Goal: Communication & Community: Connect with others

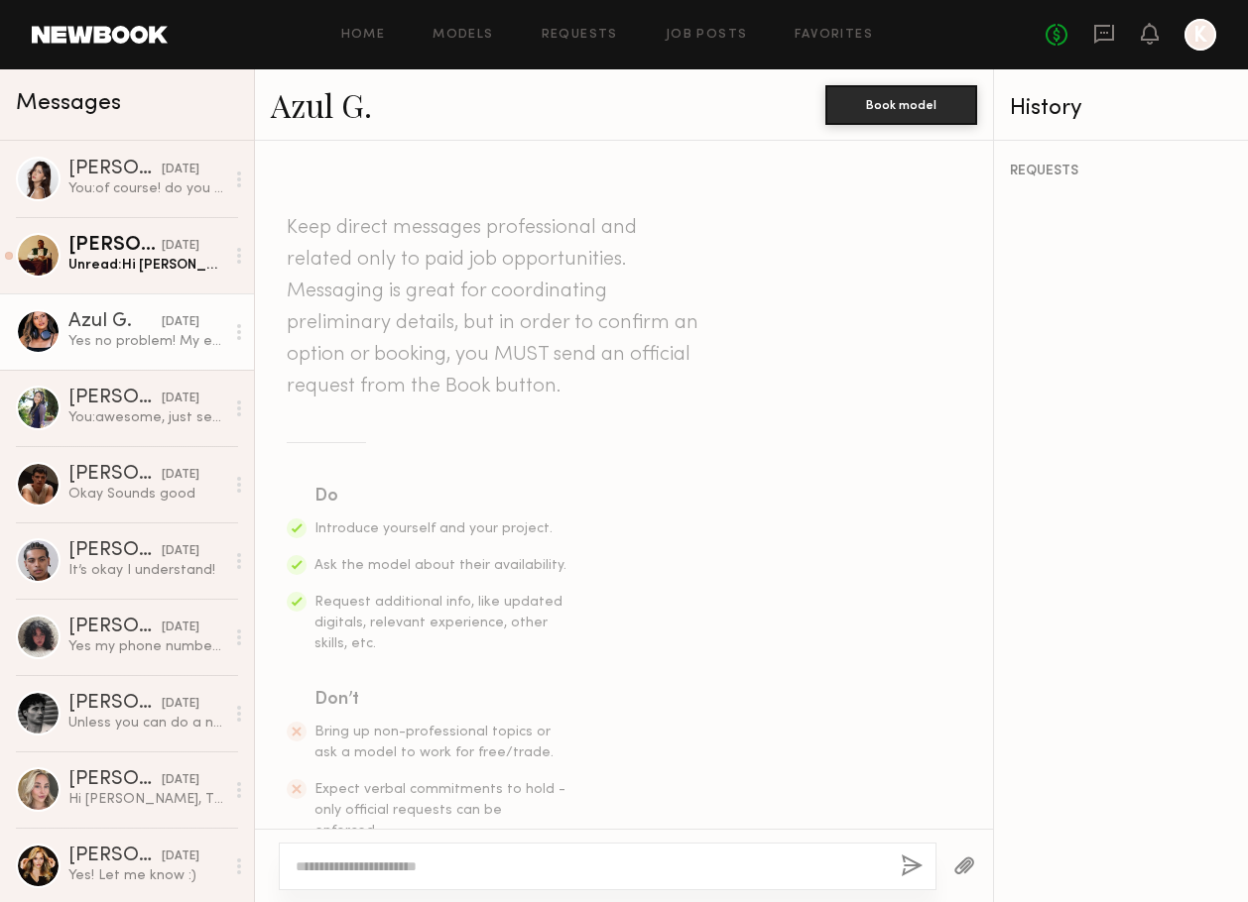
scroll to position [1029, 0]
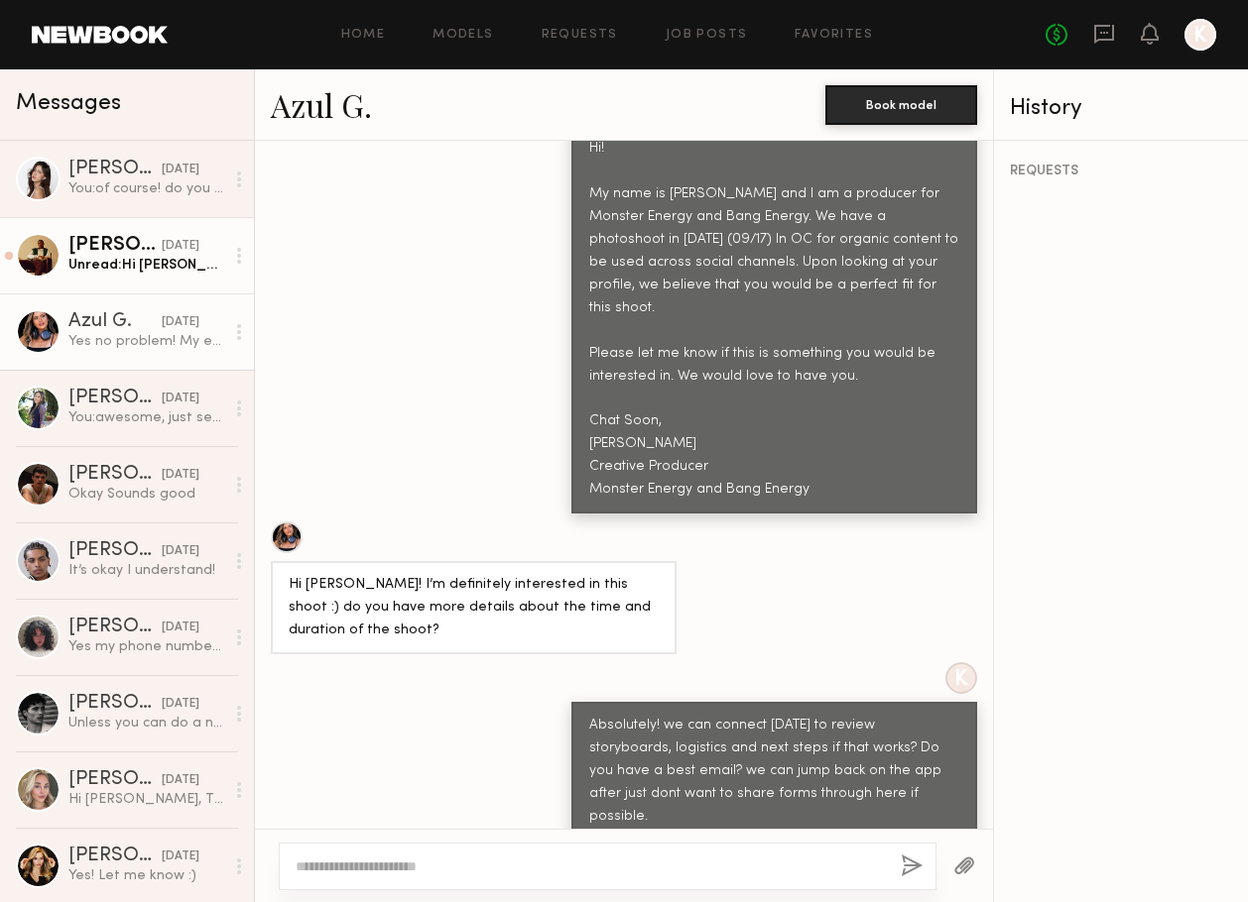
click at [153, 267] on div "Unread: Hi Kayla, Thank you for reaching out. I’m pretty interested in the oppo…" at bounding box center [146, 265] width 156 height 19
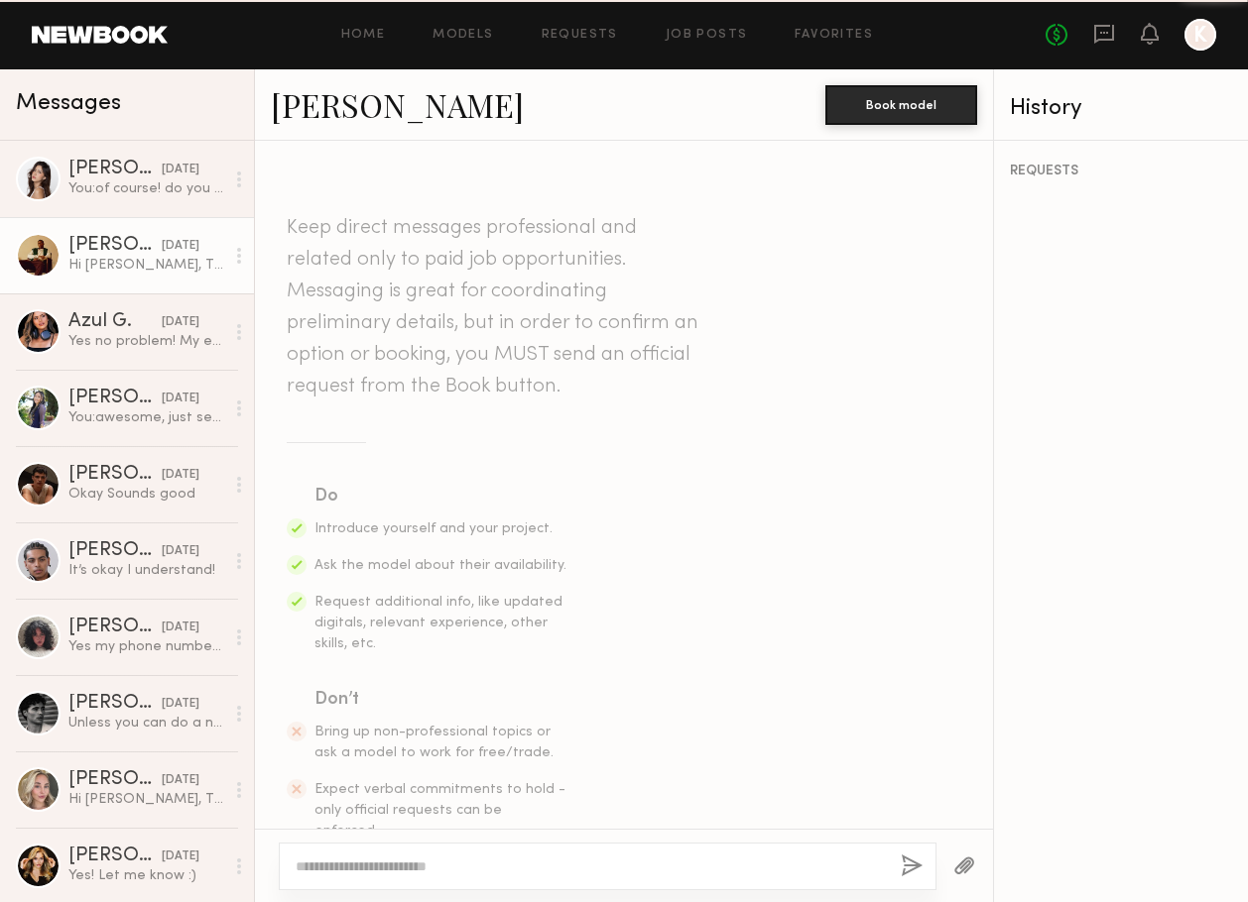
scroll to position [816, 0]
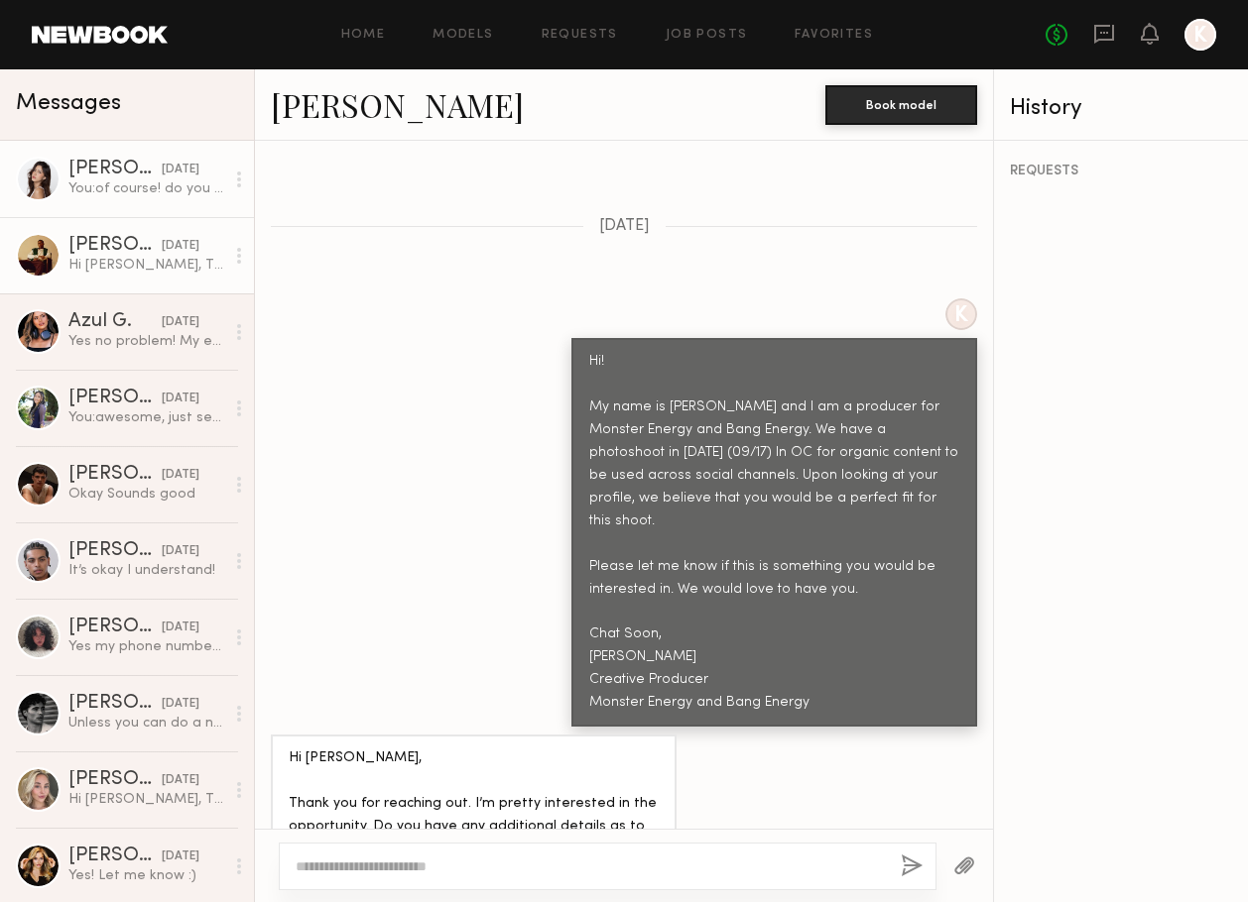
click at [165, 173] on div "yesterday" at bounding box center [181, 170] width 38 height 19
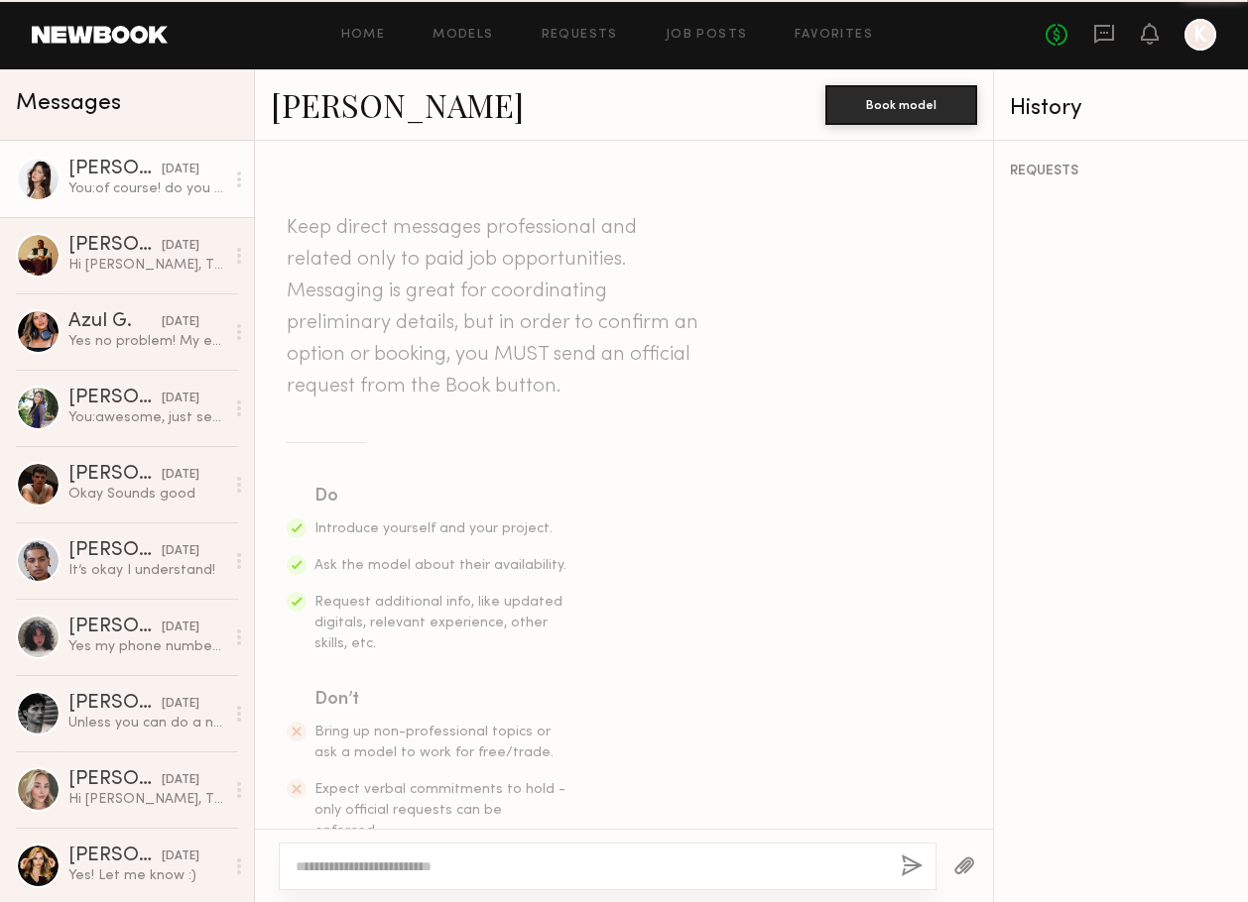
scroll to position [1232, 0]
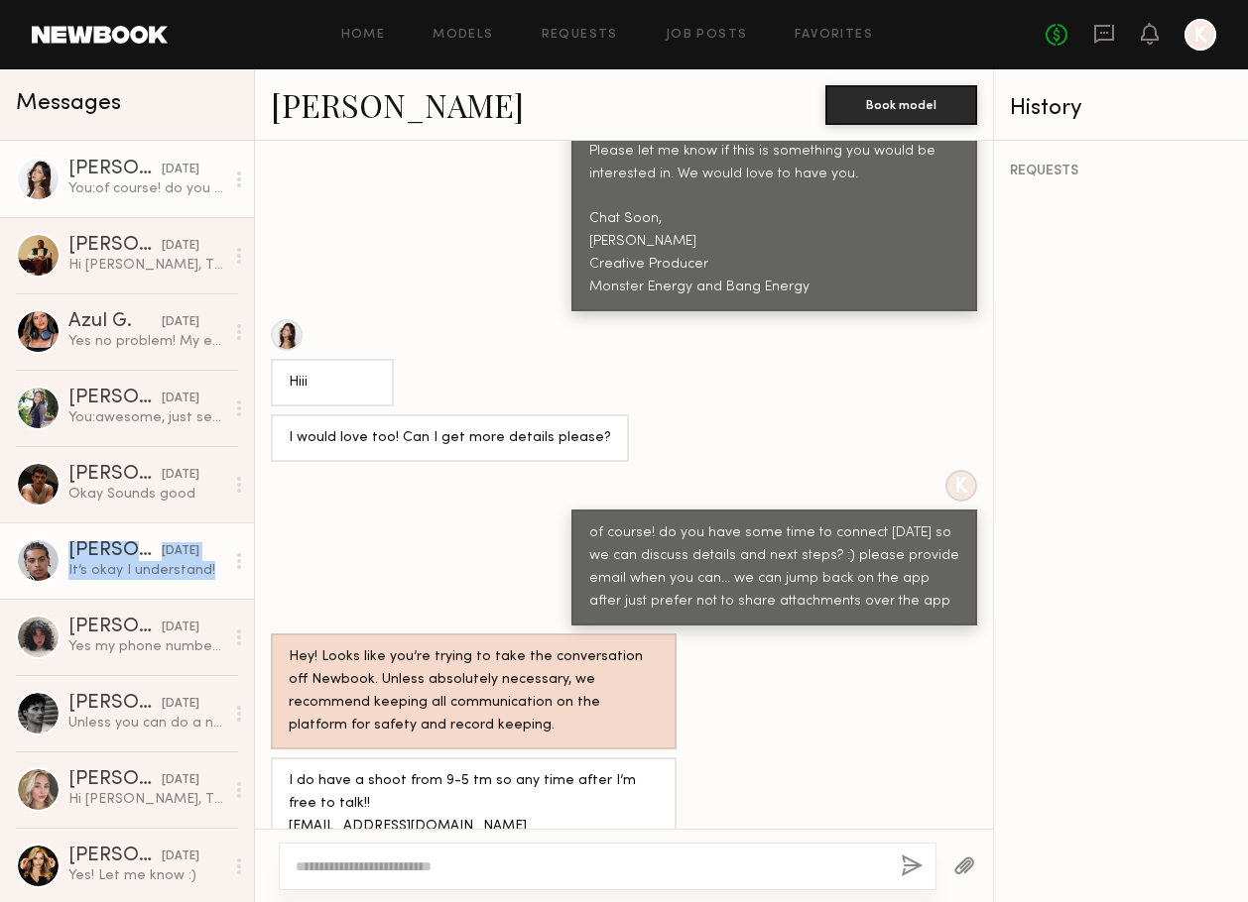
click at [39, 564] on div at bounding box center [38, 560] width 45 height 45
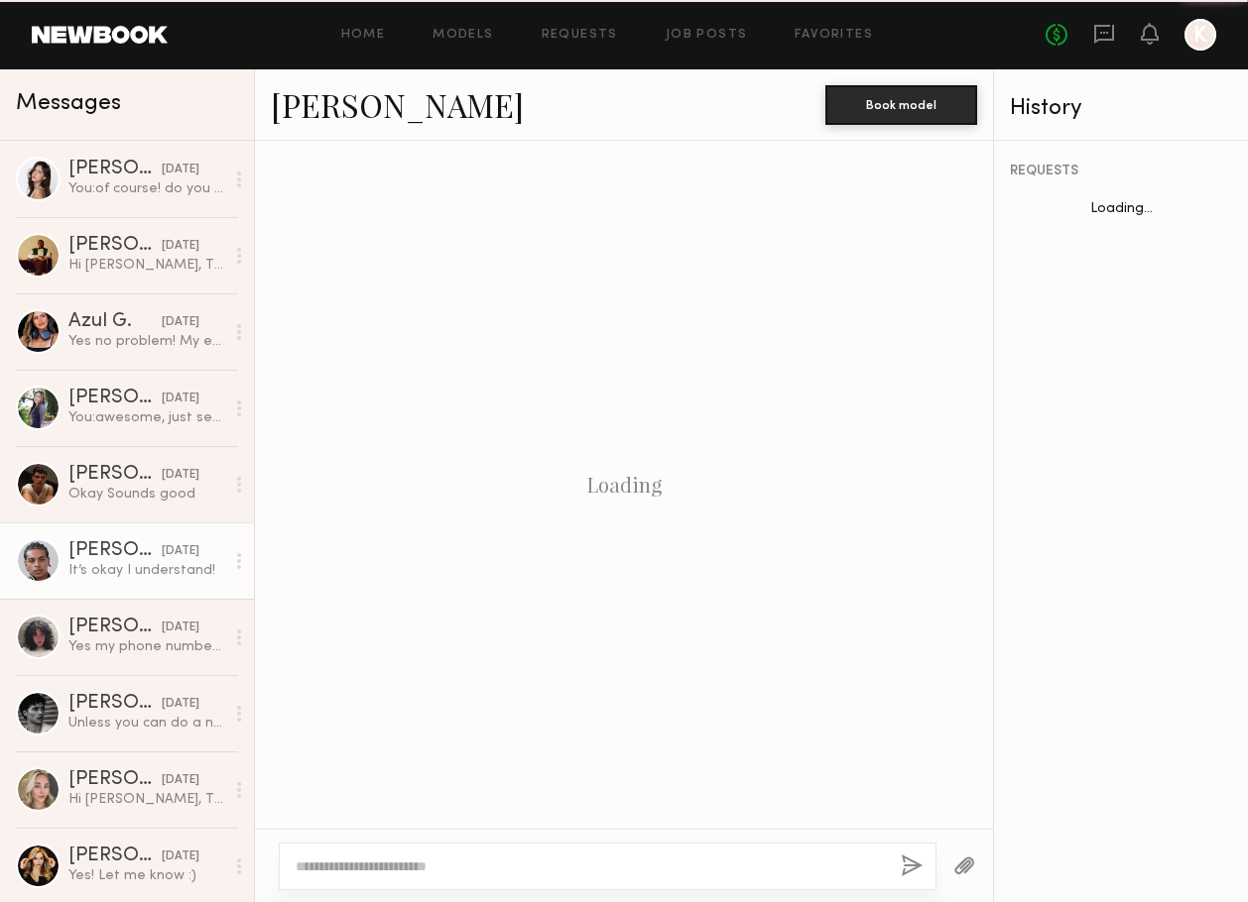
scroll to position [1174, 0]
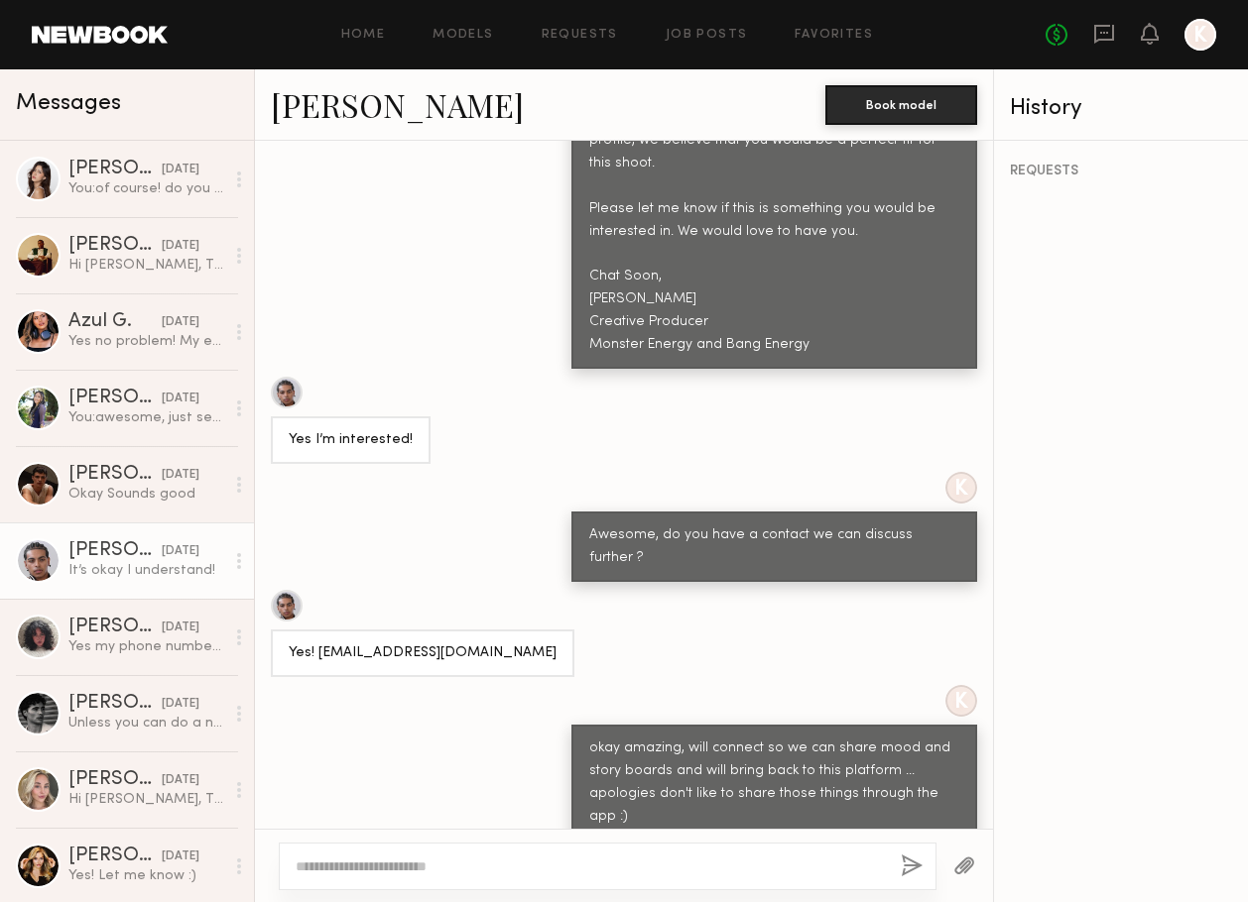
click at [345, 103] on link "Jaylin D." at bounding box center [397, 104] width 253 height 43
click at [121, 257] on div "Hi Kayla, Thank you for reaching out. I’m pretty interested in the opportunity.…" at bounding box center [146, 265] width 156 height 19
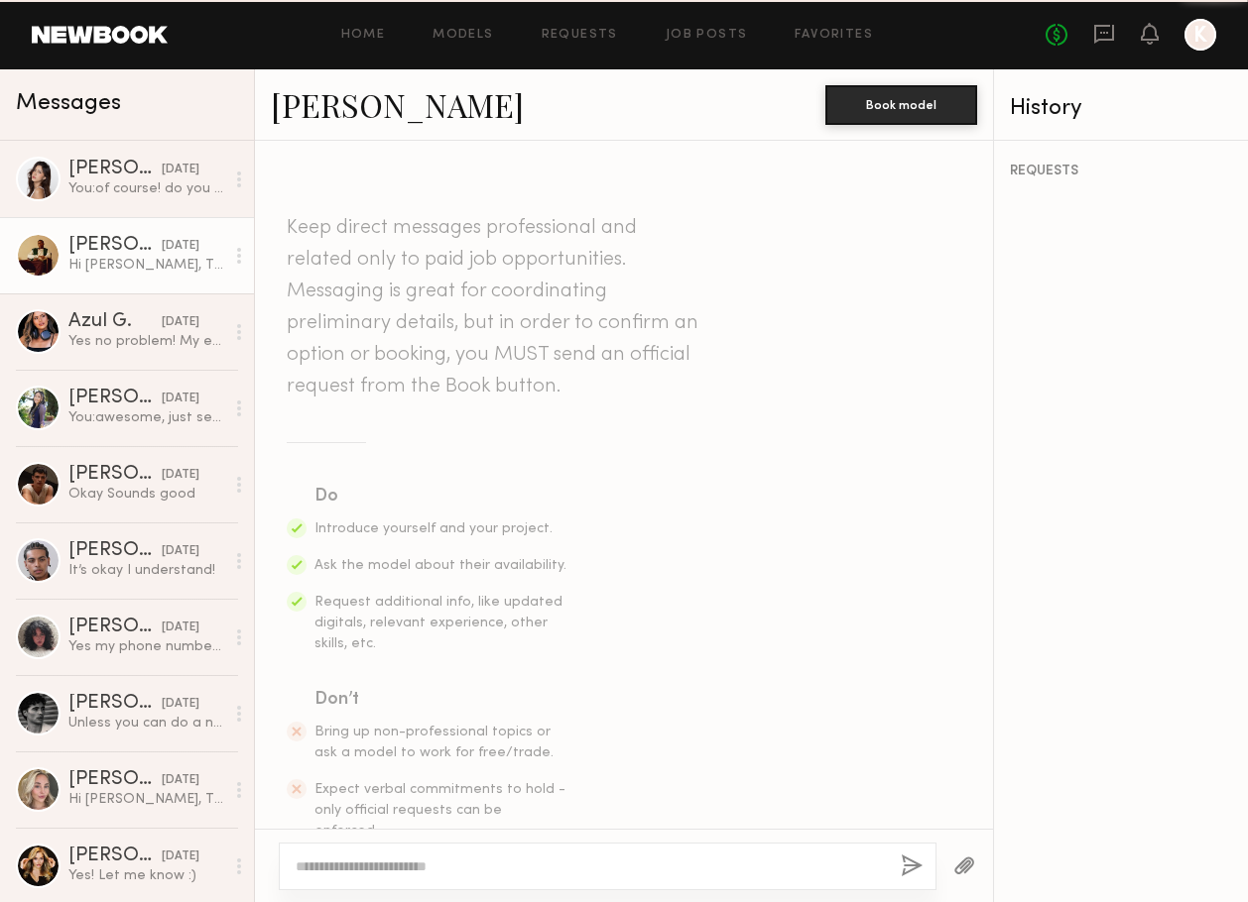
scroll to position [816, 0]
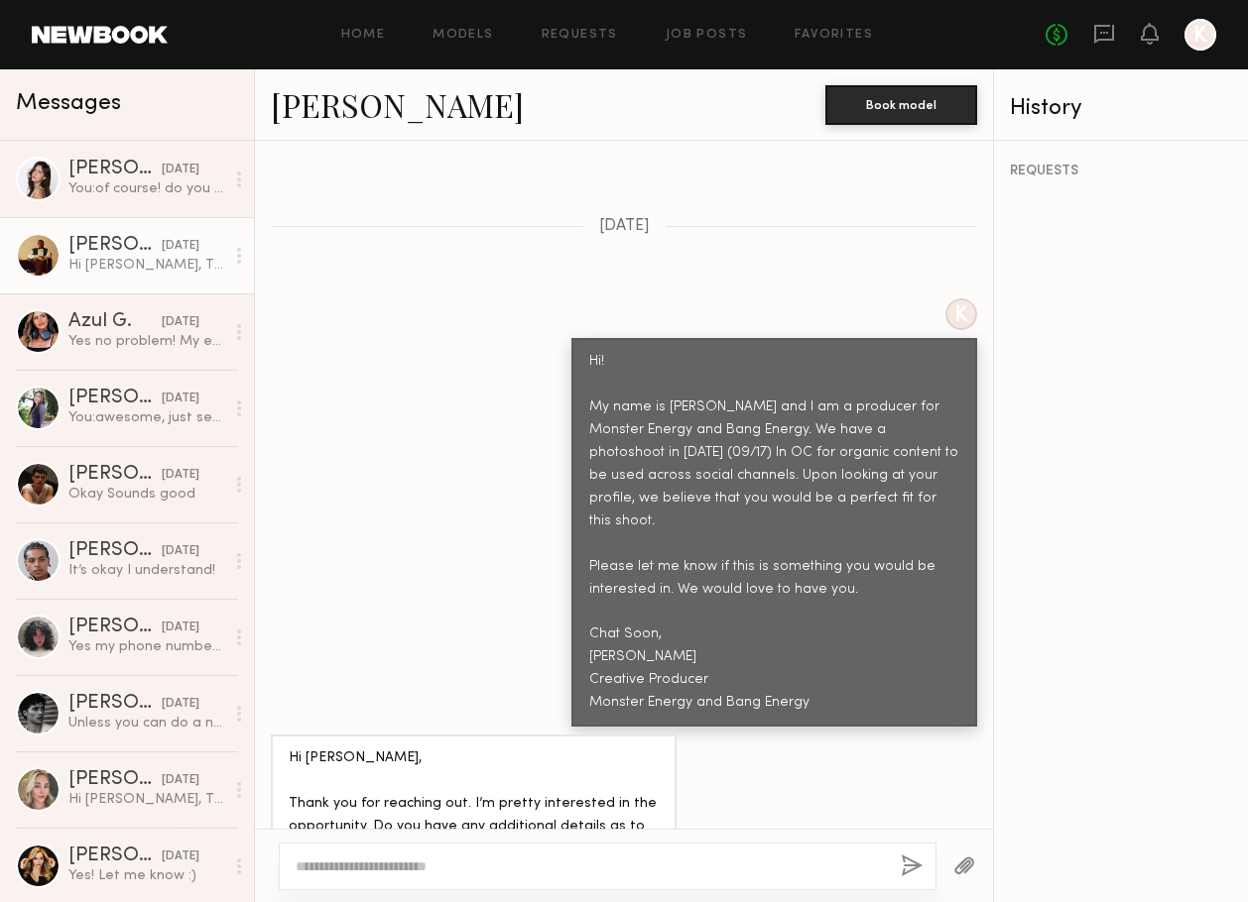
click at [341, 92] on link "Jordan J." at bounding box center [397, 104] width 253 height 43
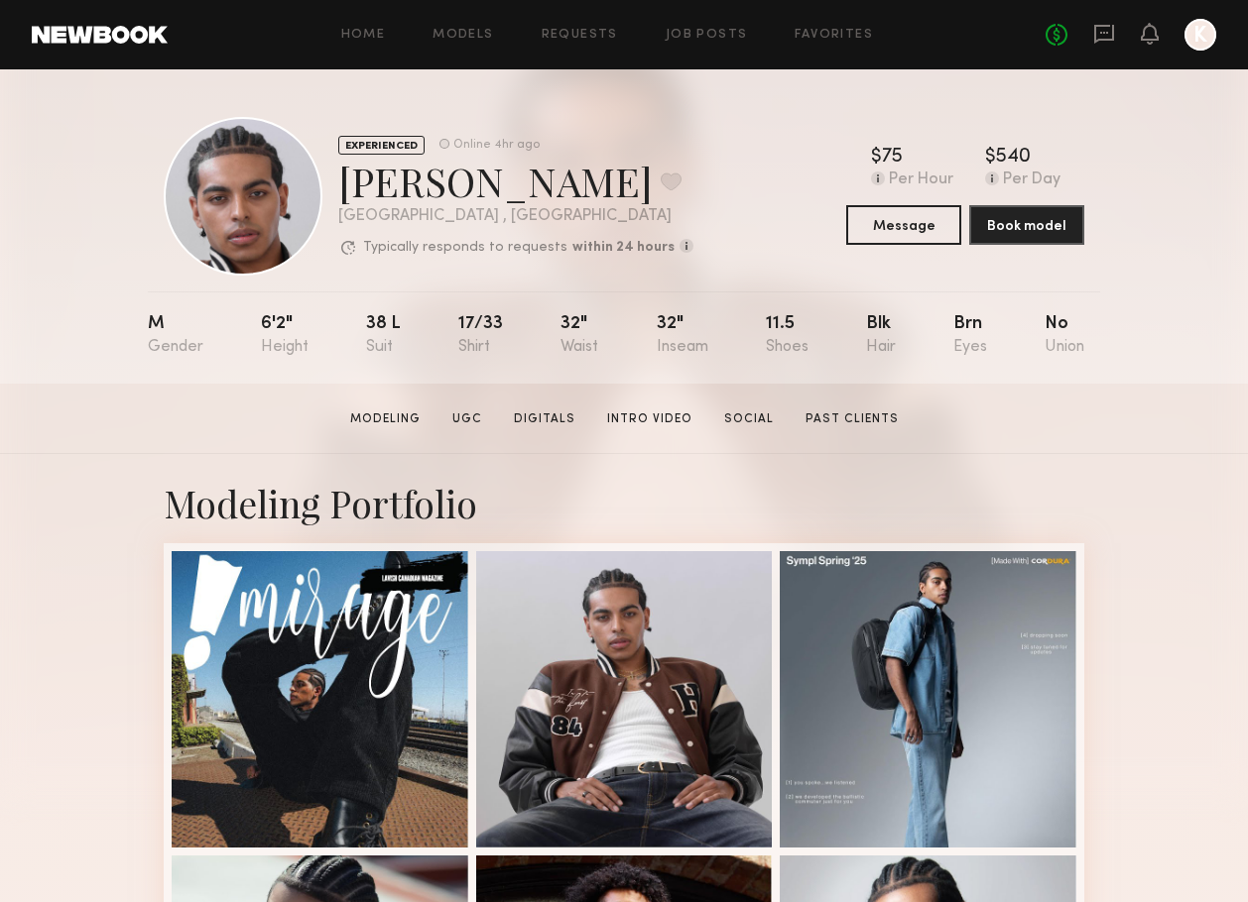
click at [101, 423] on section "[PERSON_NAME] Modeling UGC Digitals Intro Video Social Past Clients Message Boo…" at bounding box center [624, 419] width 1248 height 70
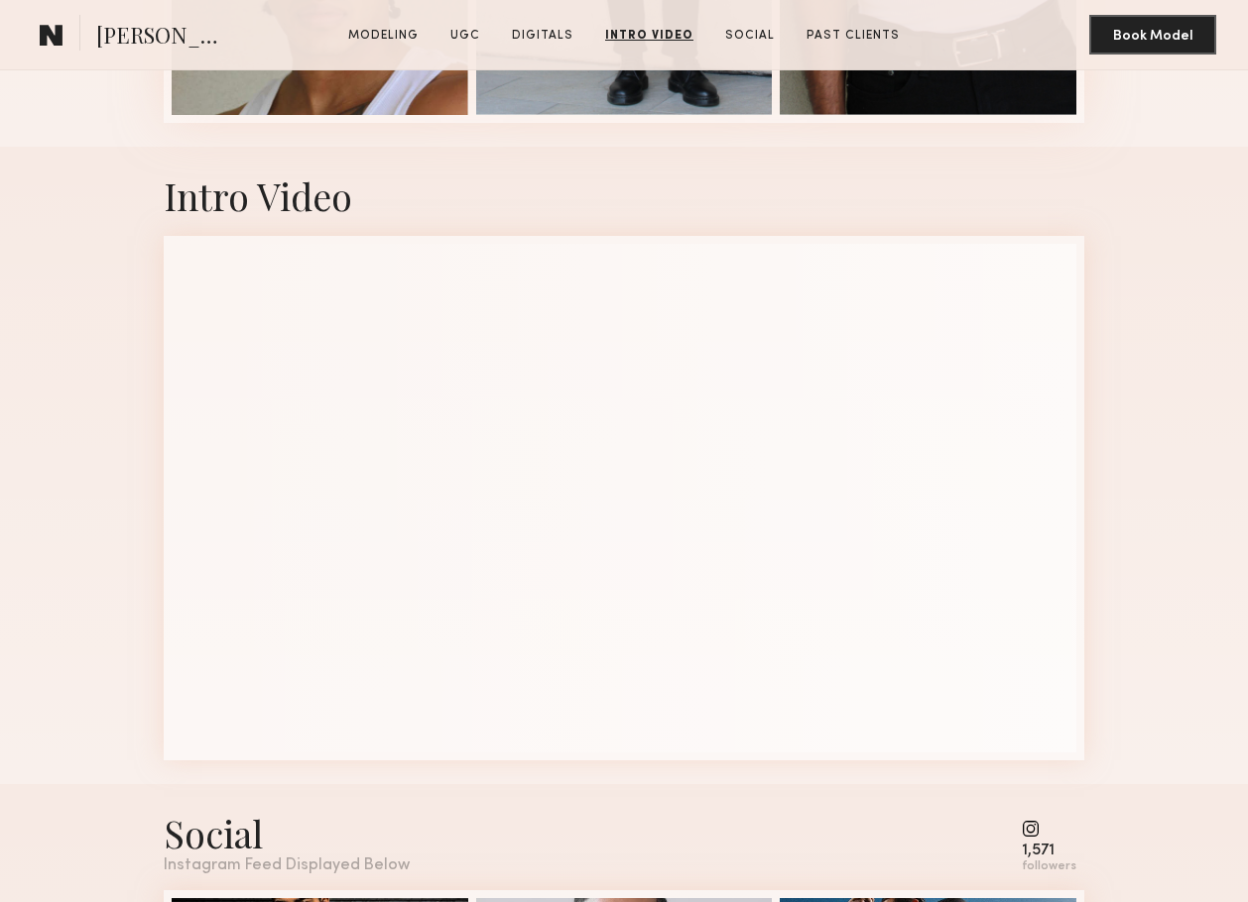
scroll to position [4771, 0]
